Goal: Information Seeking & Learning: Learn about a topic

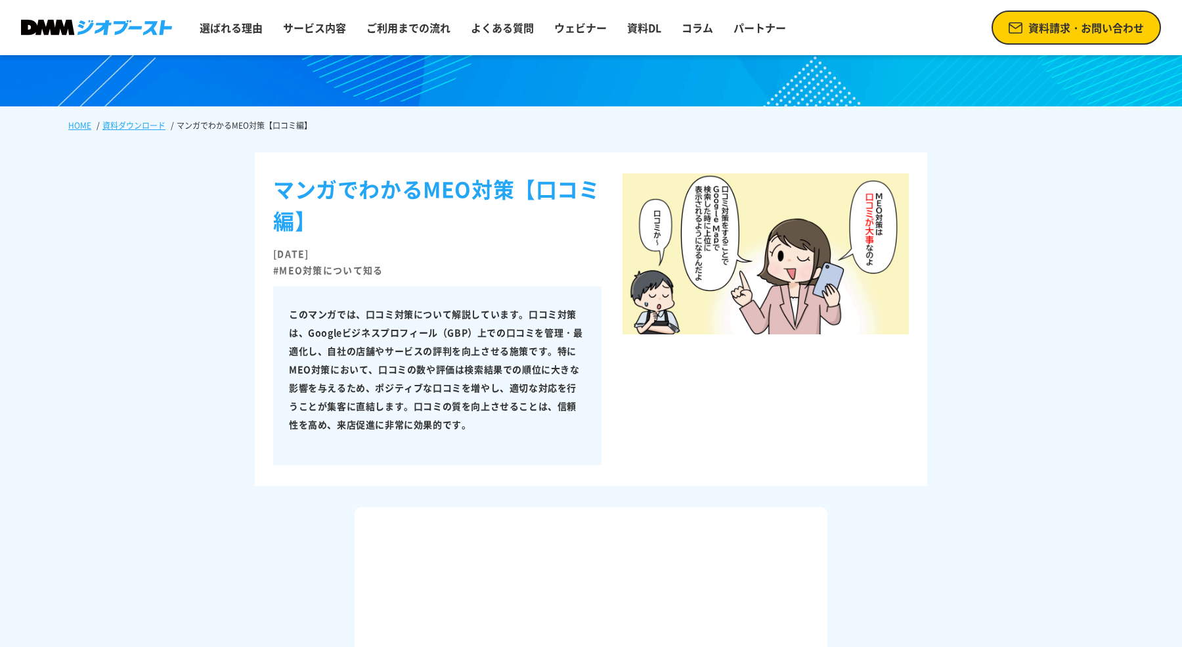
scroll to position [83, 0]
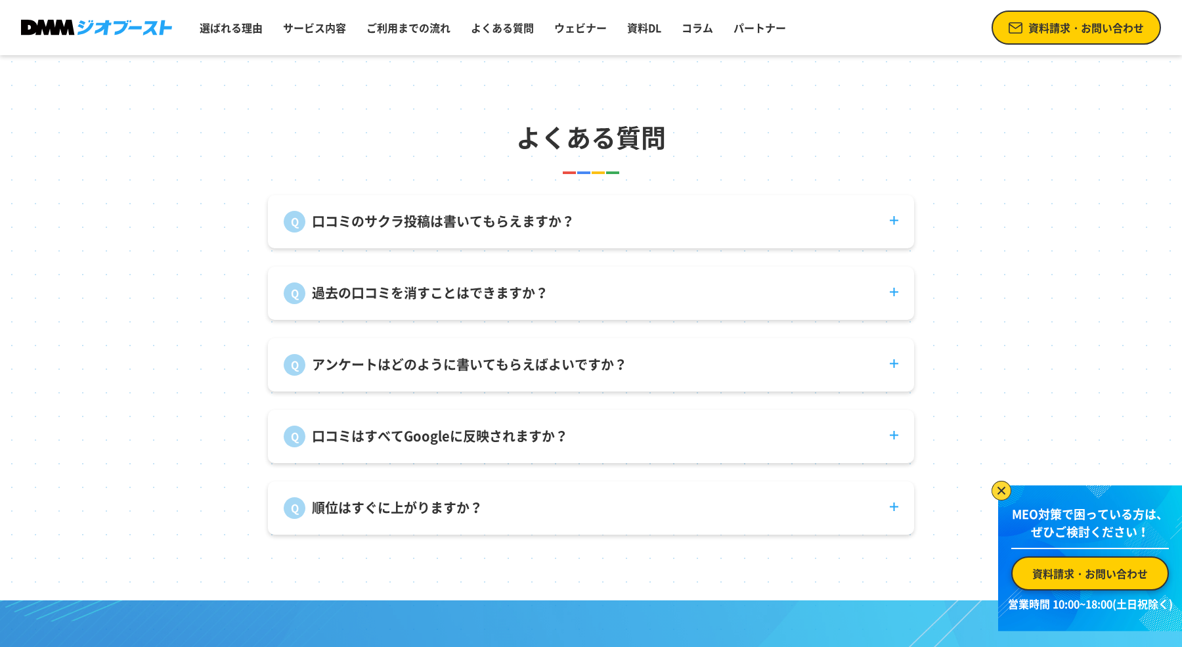
scroll to position [4851, 0]
click at [471, 230] on dt "口コミのサクラ投稿は書いてもらえますか？" at bounding box center [591, 212] width 646 height 37
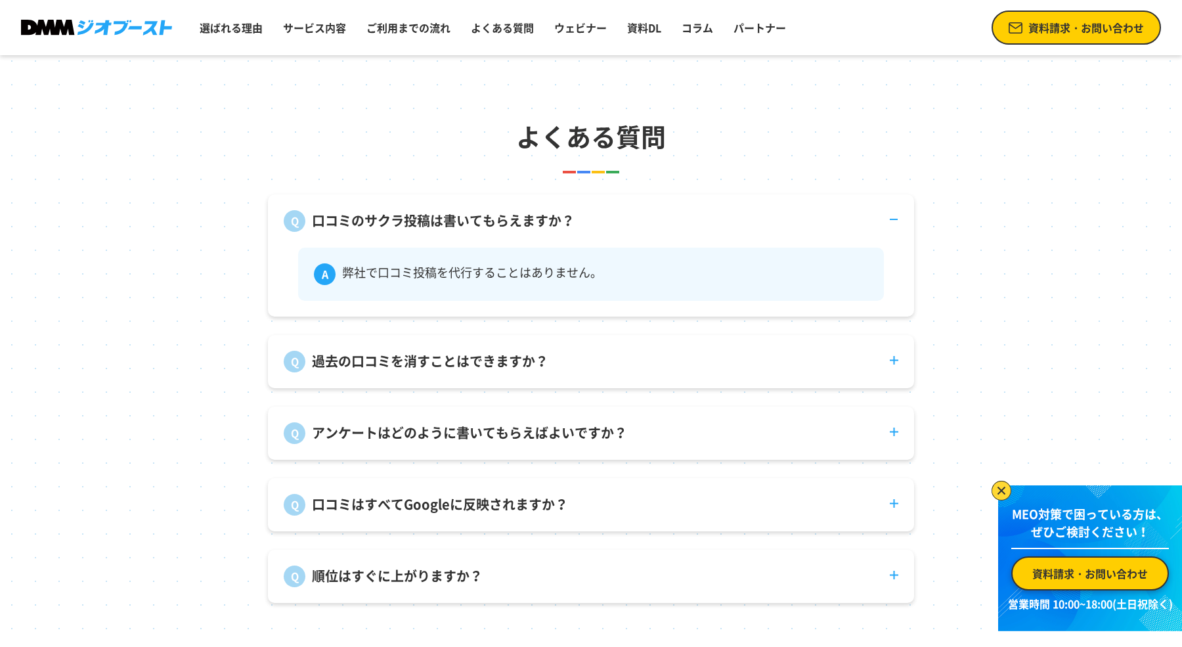
click at [471, 230] on dt "口コミのサクラ投稿は書いてもらえますか？" at bounding box center [591, 212] width 646 height 37
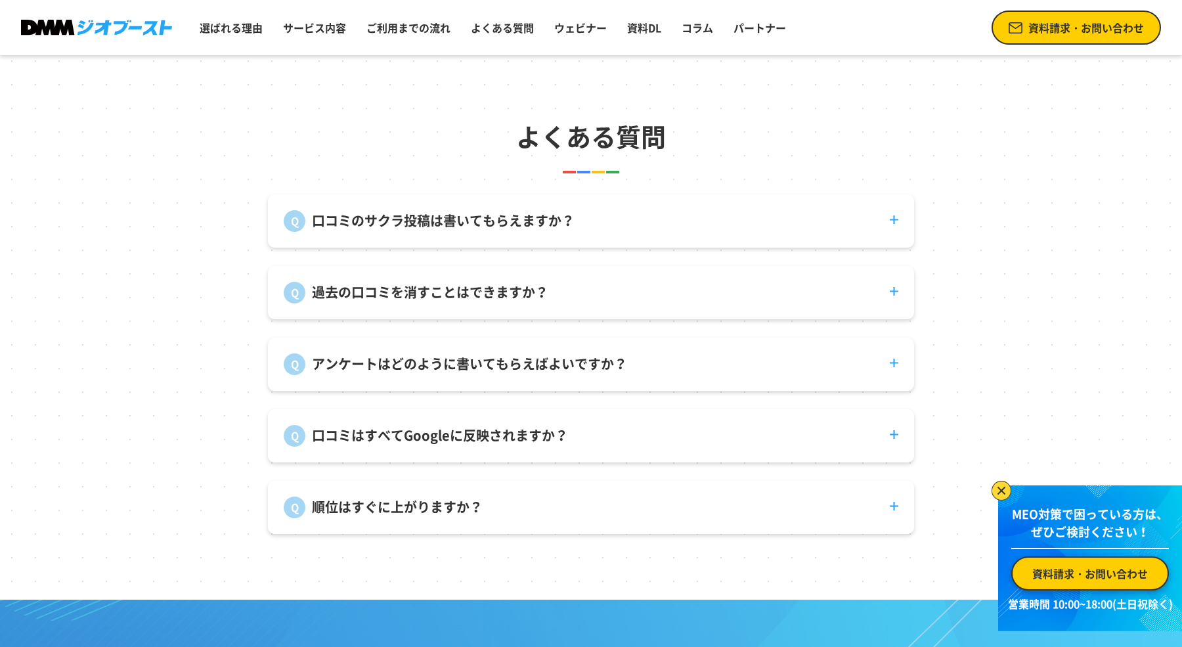
click at [471, 230] on dt "口コミのサクラ投稿は書いてもらえますか？" at bounding box center [591, 212] width 646 height 37
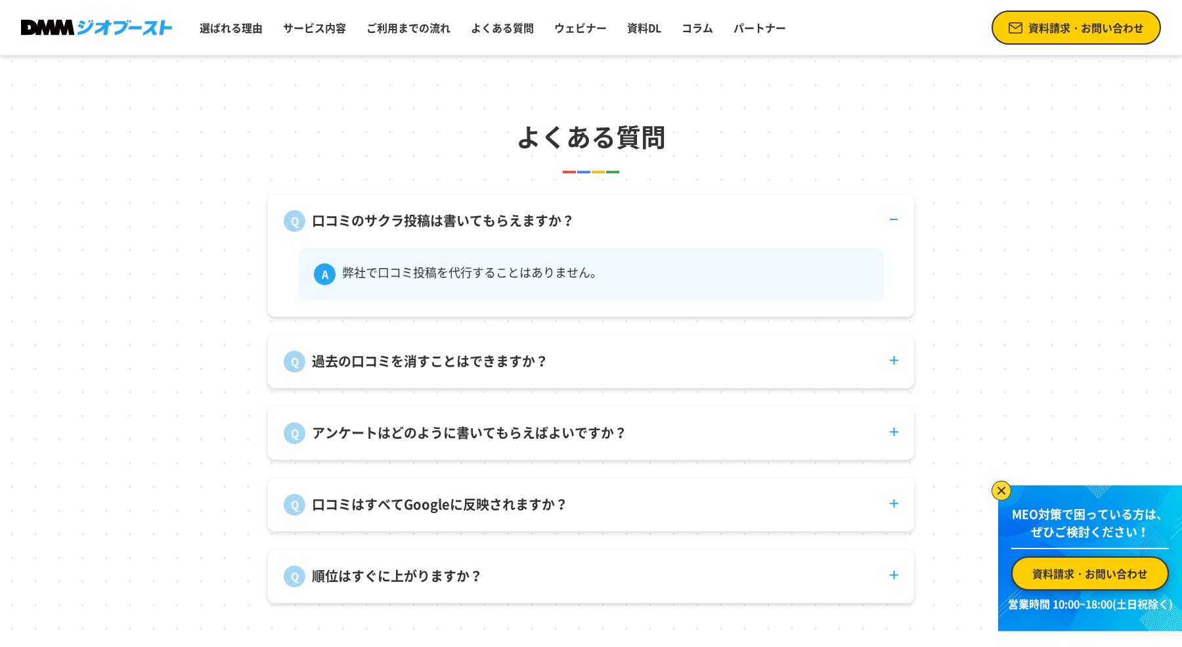
click at [482, 343] on dt "過去の口コミを消すことはできますか？" at bounding box center [591, 353] width 646 height 37
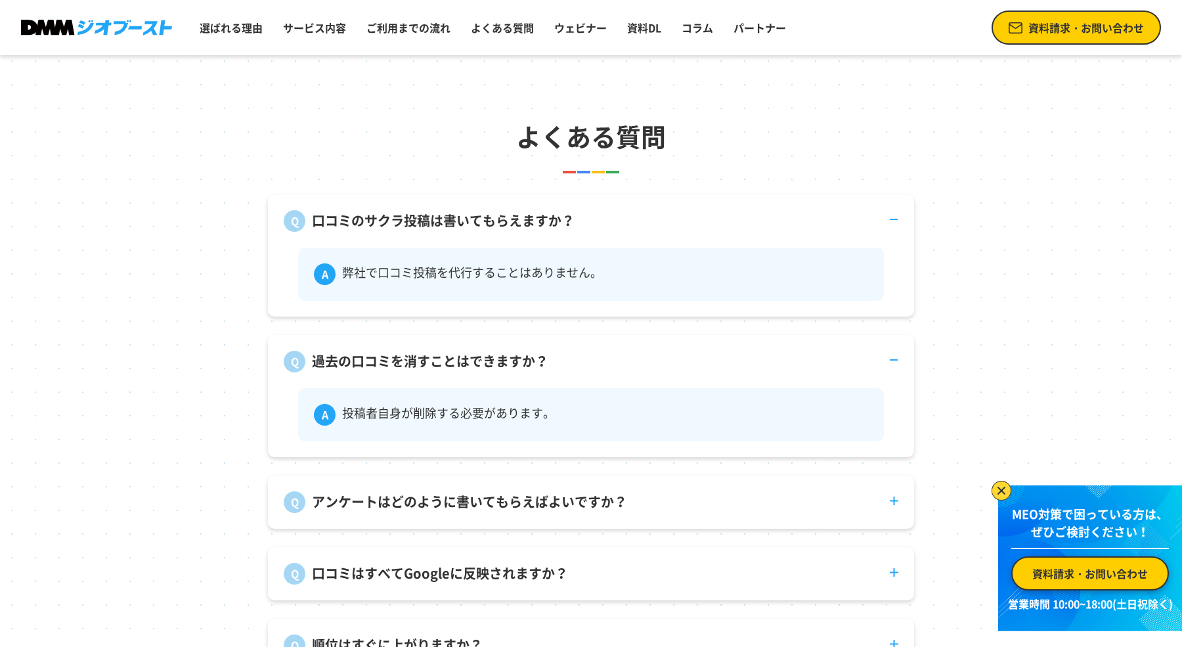
click at [473, 376] on div "過去の口コミを消すことはできますか？ 投稿者自身が削除する必要があります。" at bounding box center [591, 396] width 646 height 122
click at [472, 358] on p "過去の口コミを消すことはできますか？" at bounding box center [430, 361] width 236 height 20
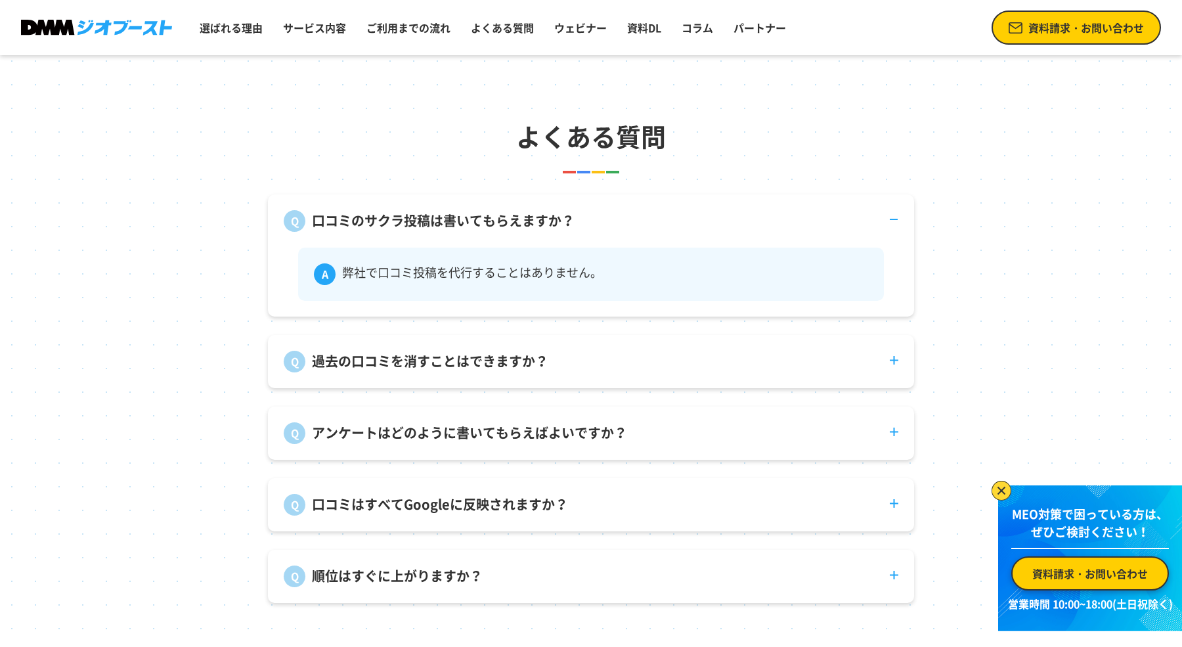
click at [466, 417] on dt "アンケートはどのように書いてもらえばよいですか？" at bounding box center [591, 424] width 646 height 37
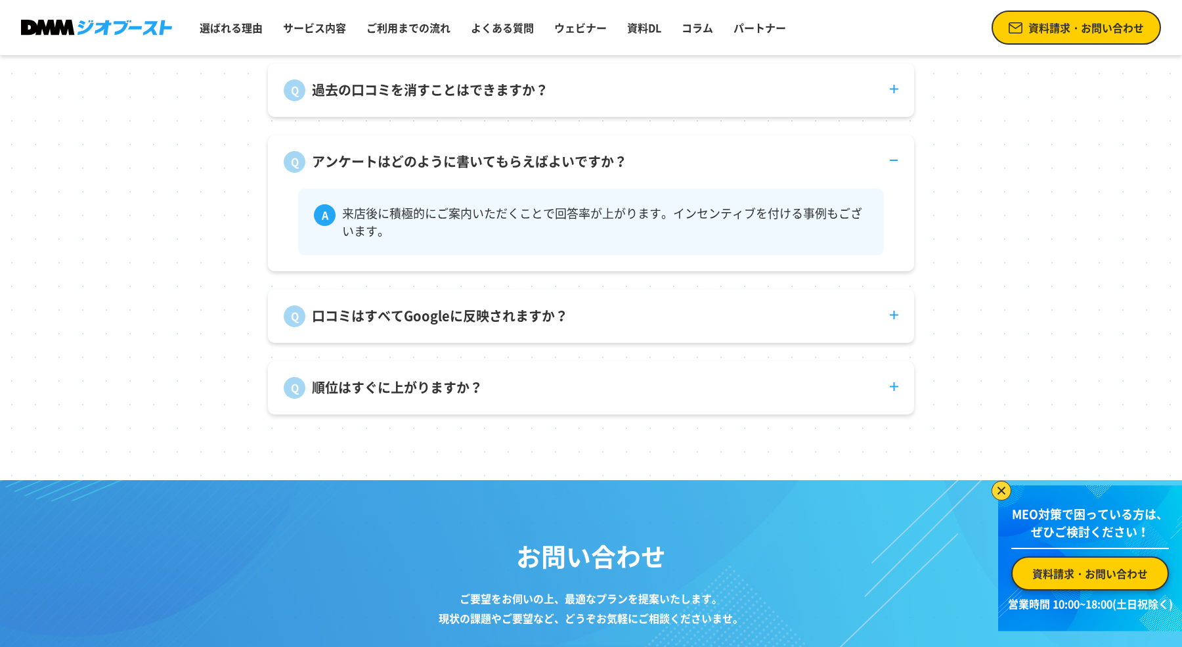
scroll to position [5123, 0]
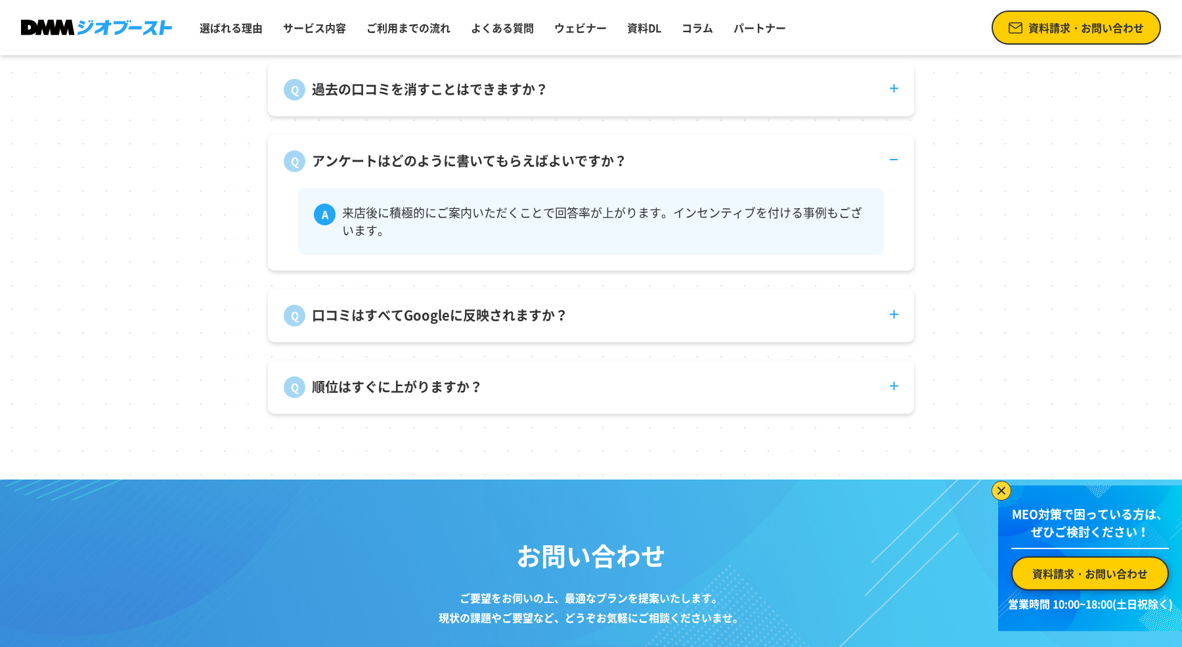
click at [460, 373] on dt "順位はすぐに上がりますか？" at bounding box center [591, 378] width 646 height 37
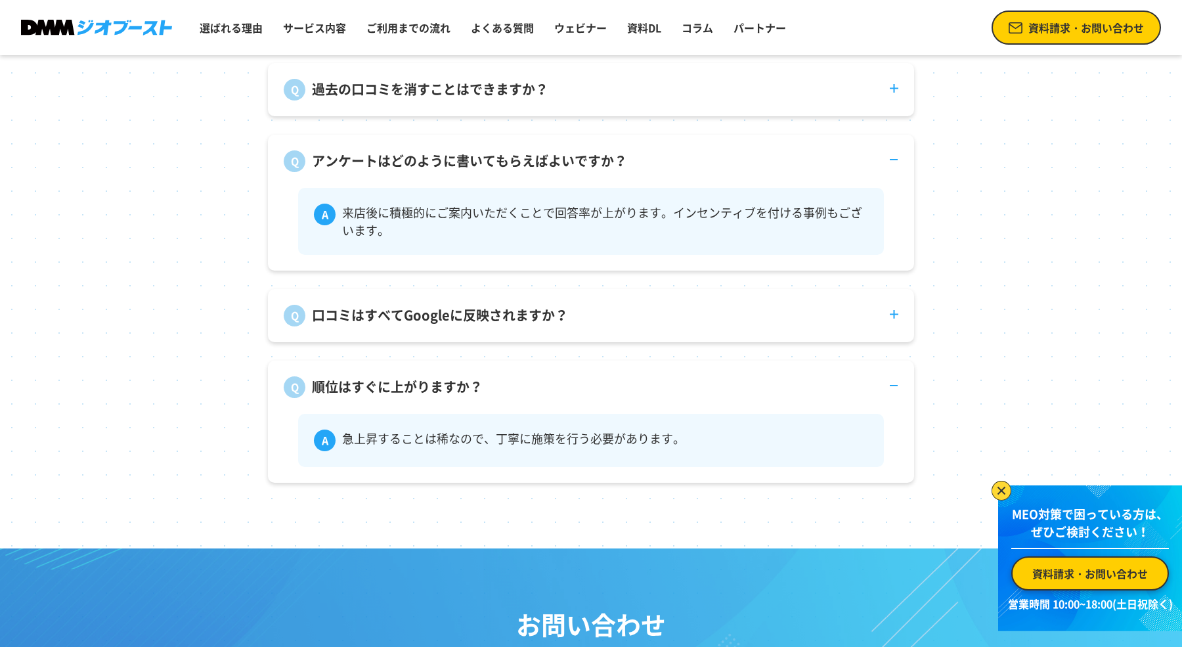
click at [458, 323] on p "口コミはすべてGoogleに反映されますか？" at bounding box center [440, 315] width 256 height 20
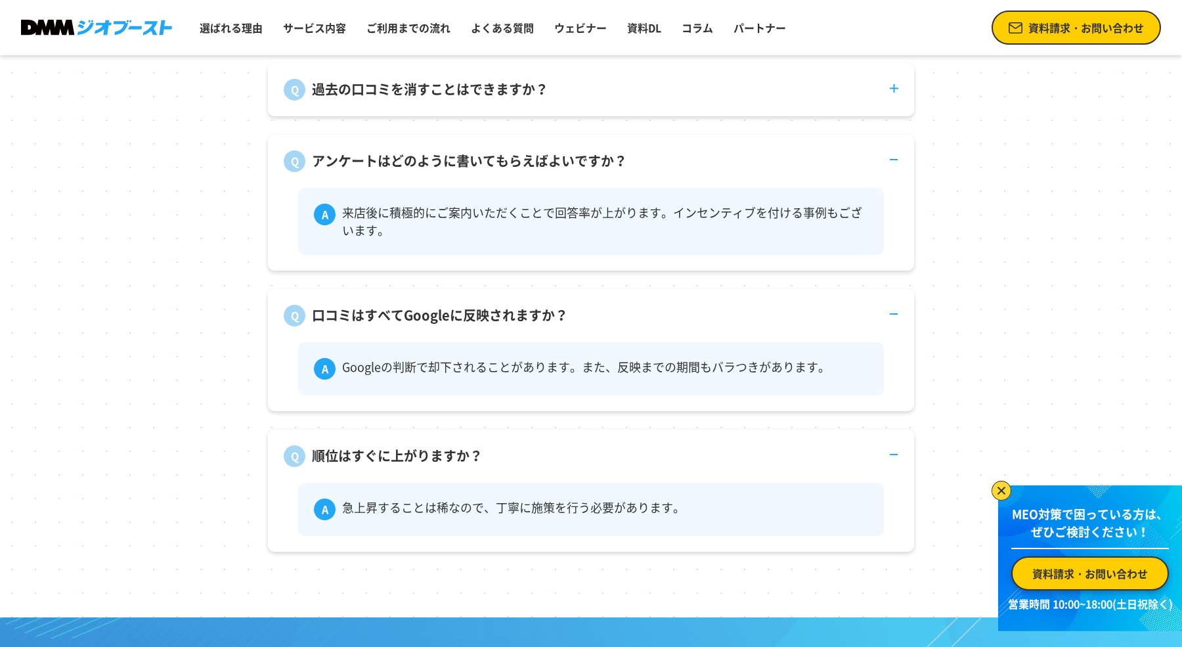
click at [570, 319] on dt "口コミはすべてGoogleに反映されますか？" at bounding box center [591, 307] width 646 height 37
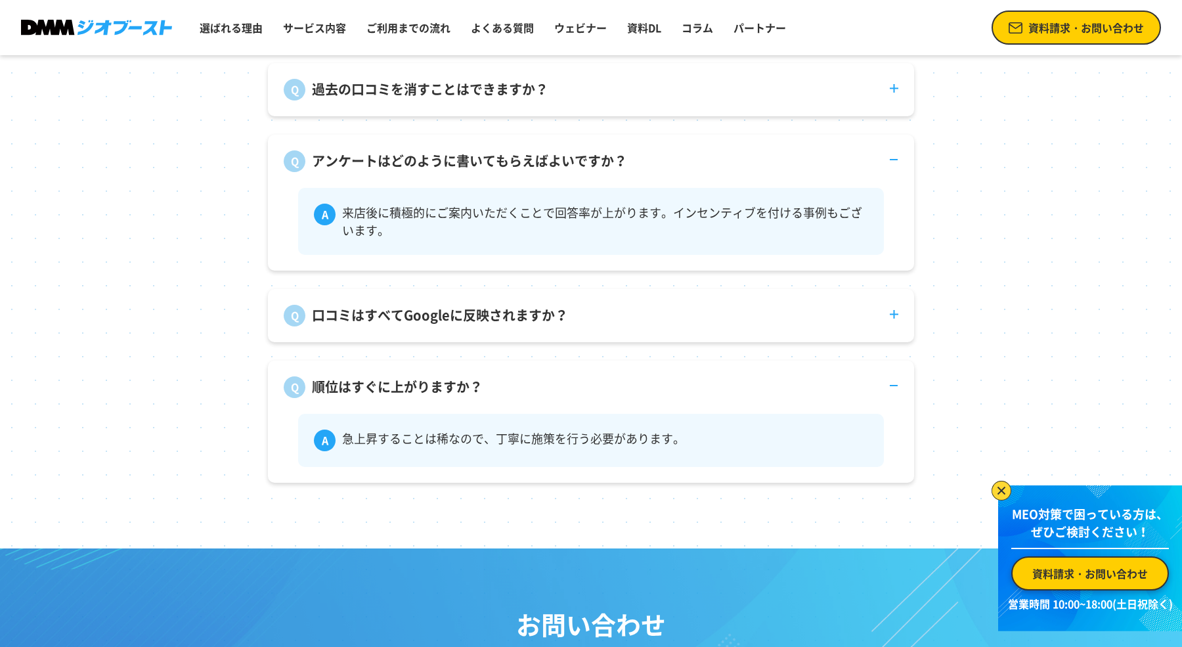
click at [570, 362] on dt "順位はすぐに上がりますか？" at bounding box center [591, 378] width 646 height 37
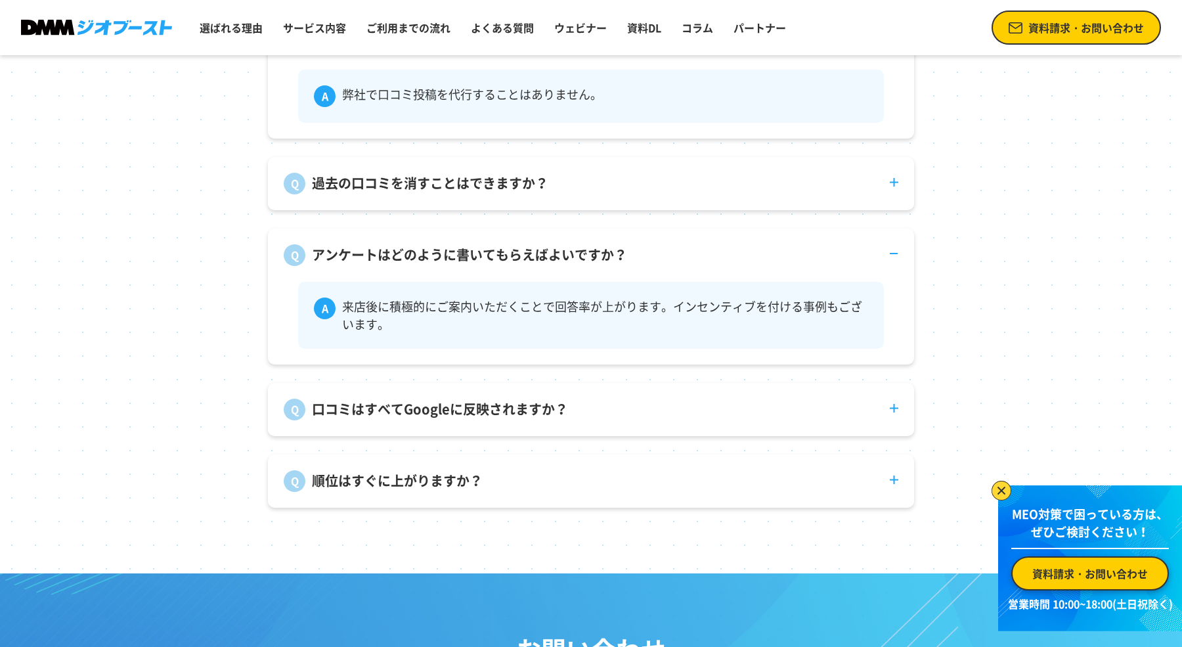
click at [566, 270] on div "アンケートはどのように書いてもらえばよいですか？ 来店後に積極的にご案内いただくことで回答率が上がります。インセンティブを付ける事例もございます。" at bounding box center [591, 296] width 646 height 136
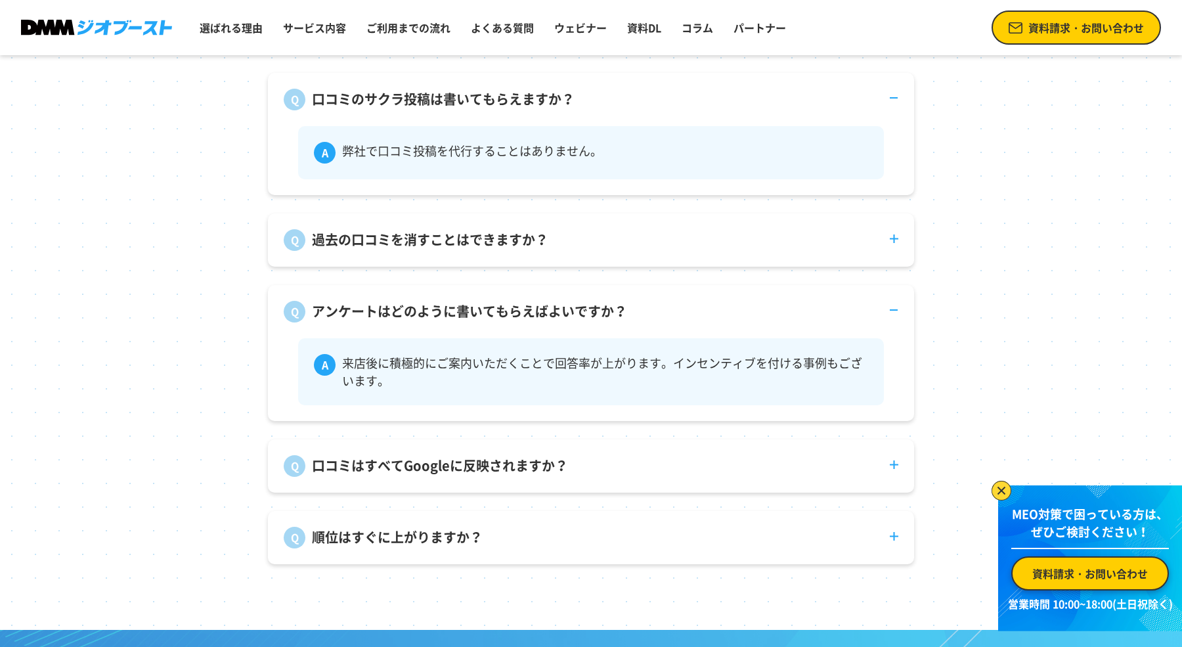
scroll to position [4944, 0]
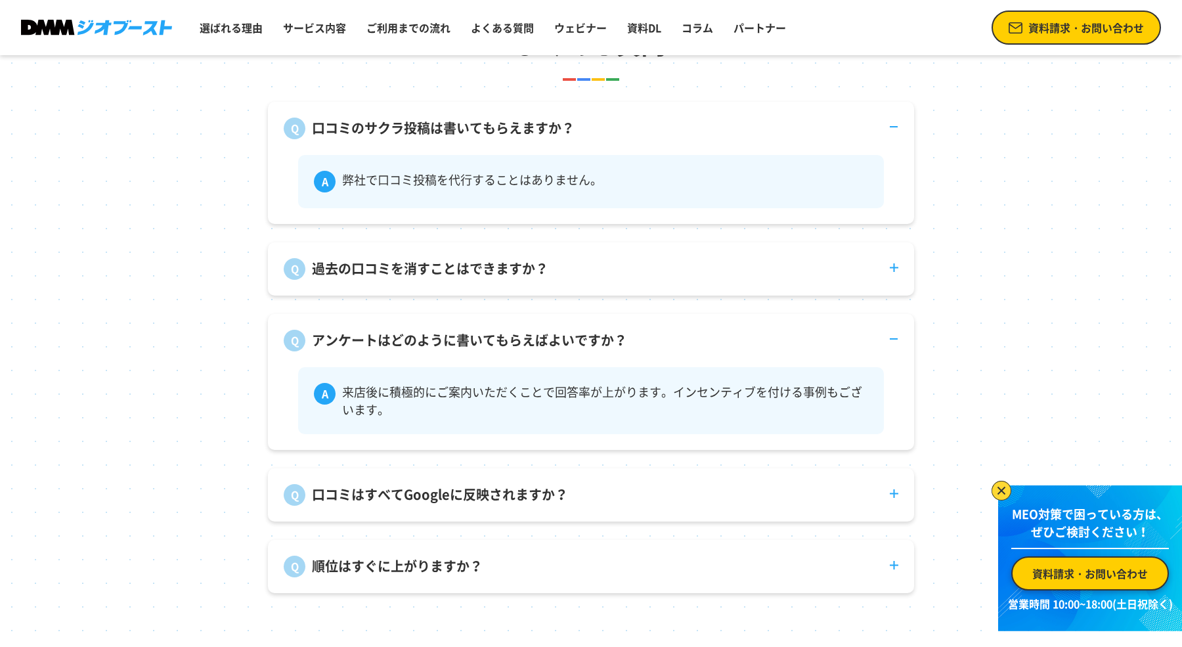
click at [576, 339] on p "アンケートはどのように書いてもらえばよいですか？" at bounding box center [469, 340] width 315 height 20
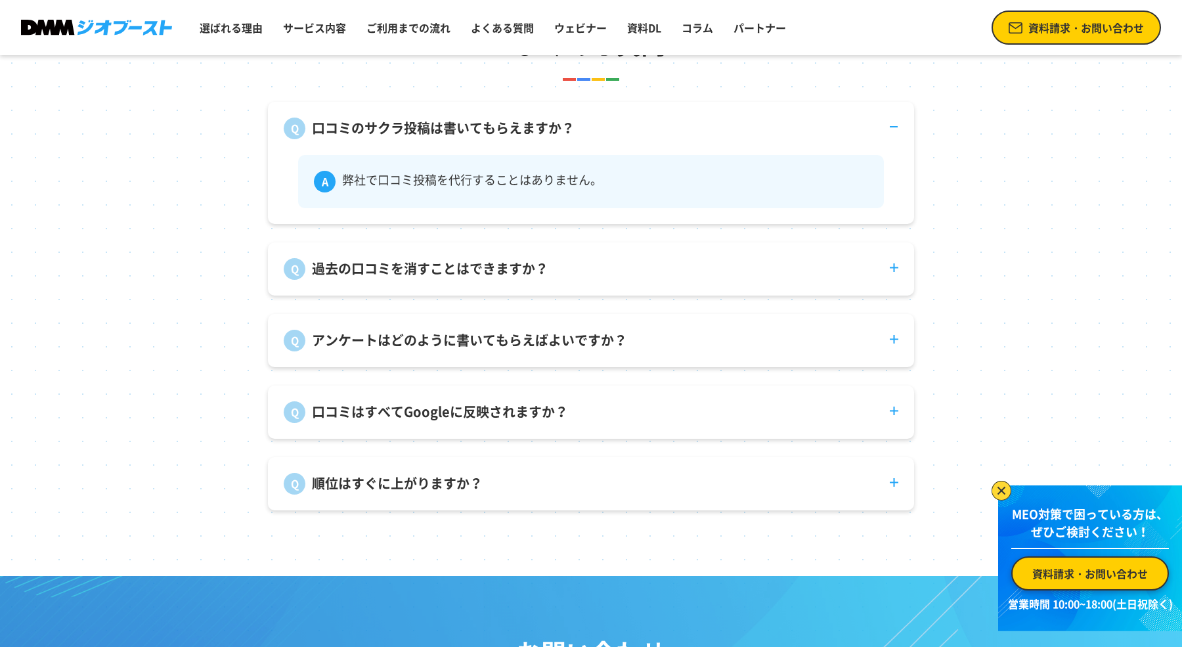
click at [571, 133] on p "口コミのサクラ投稿は書いてもらえますか？" at bounding box center [443, 128] width 263 height 20
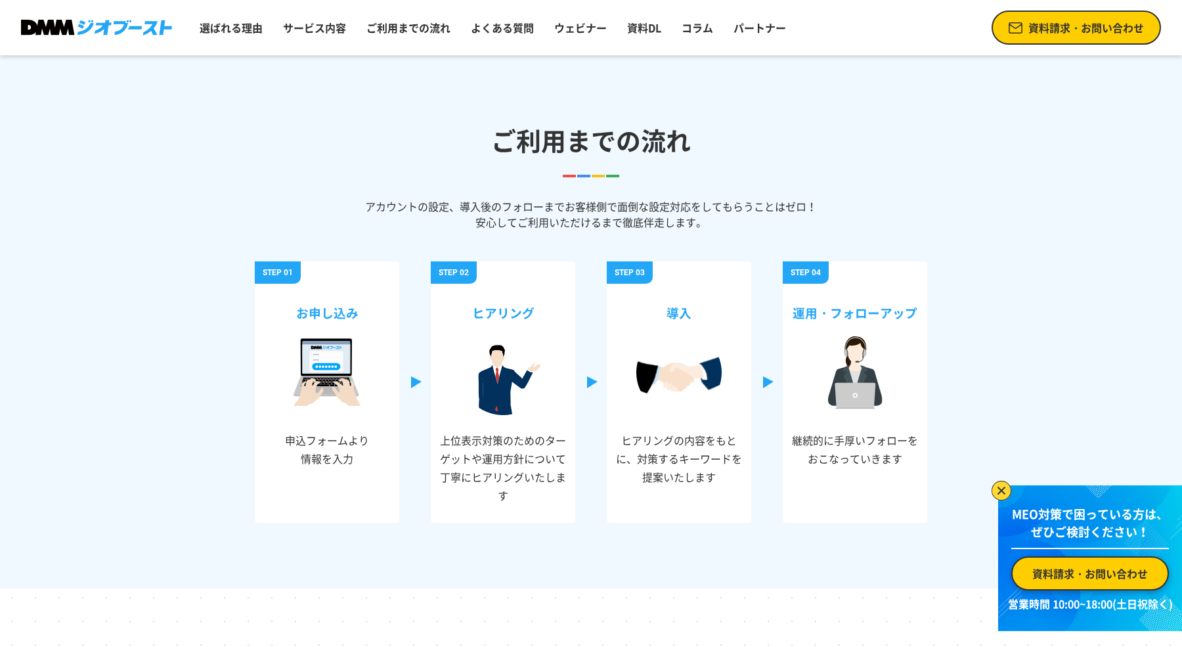
scroll to position [4309, 0]
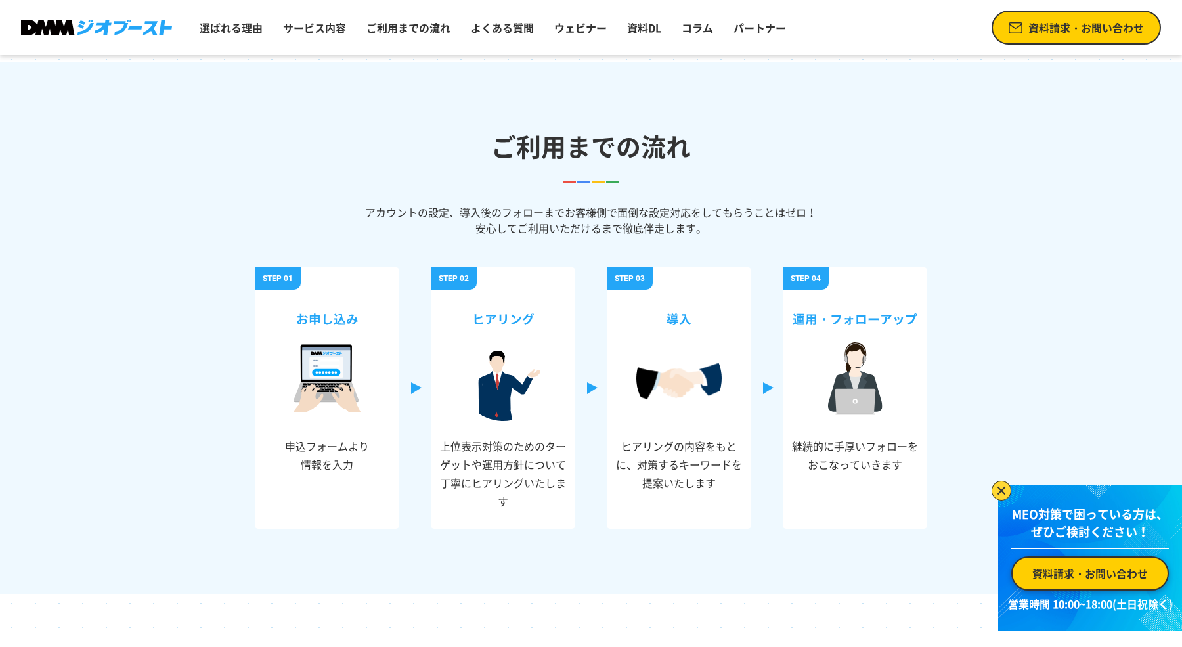
click at [1000, 494] on img at bounding box center [1001, 491] width 20 height 20
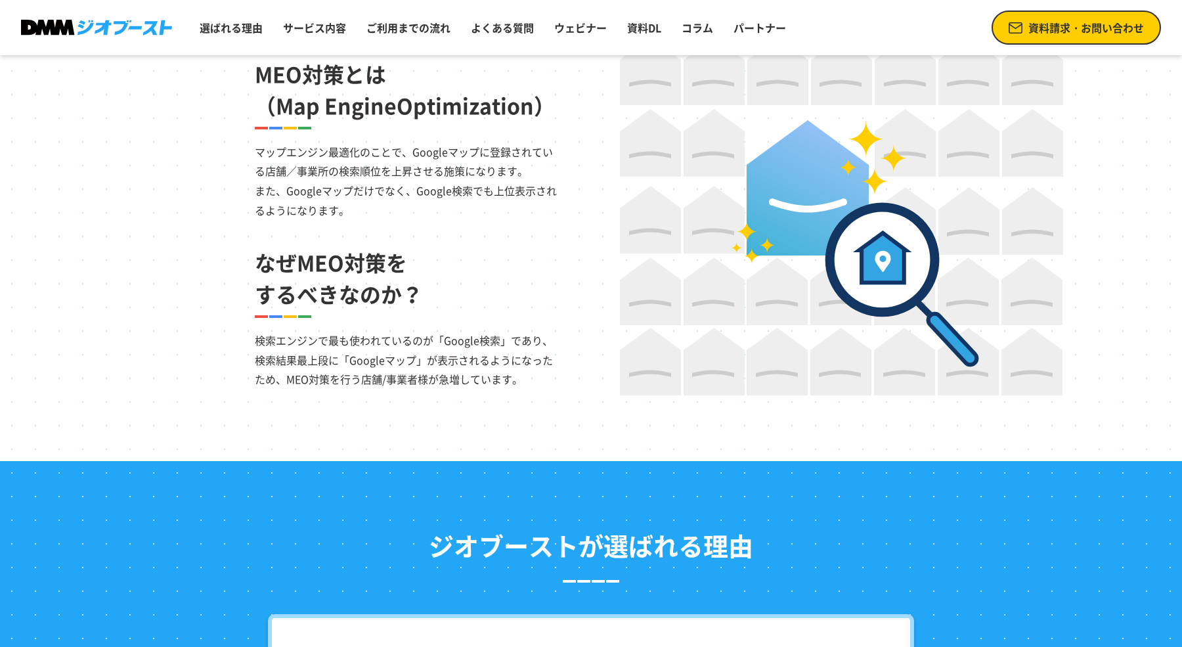
scroll to position [911, 0]
